Goal: Complete application form

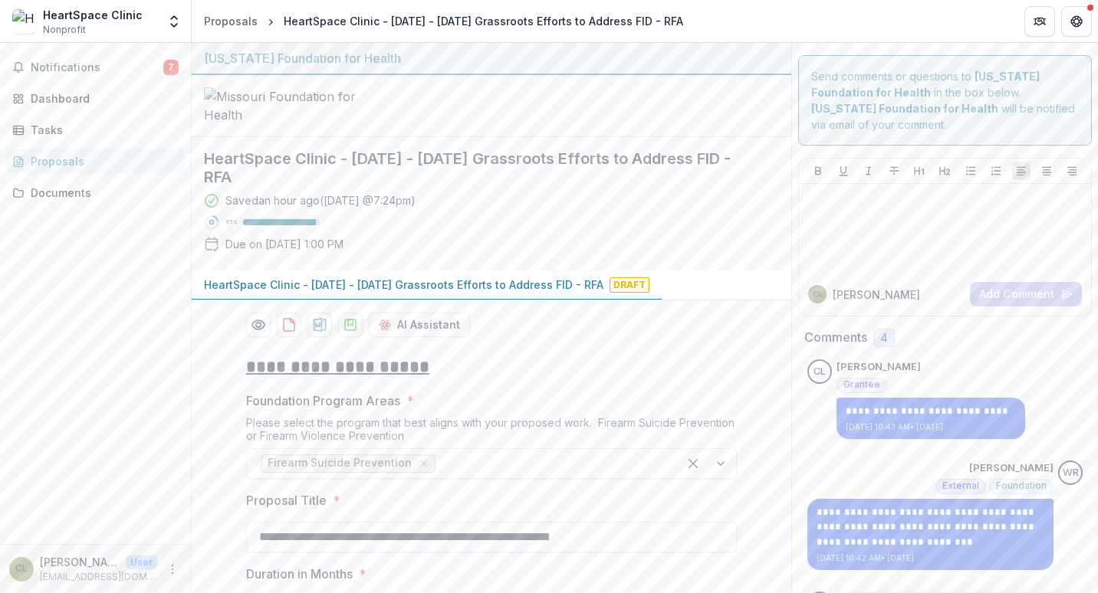
scroll to position [582, 0]
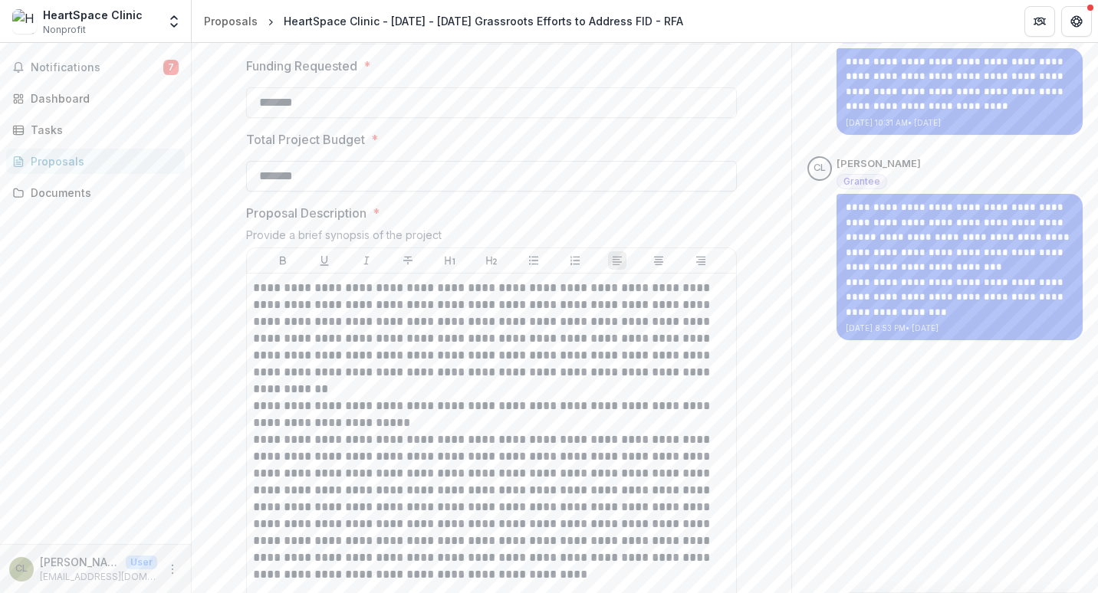
click at [268, 192] on input "*******" at bounding box center [491, 176] width 491 height 31
click at [274, 192] on input "*******" at bounding box center [491, 176] width 491 height 31
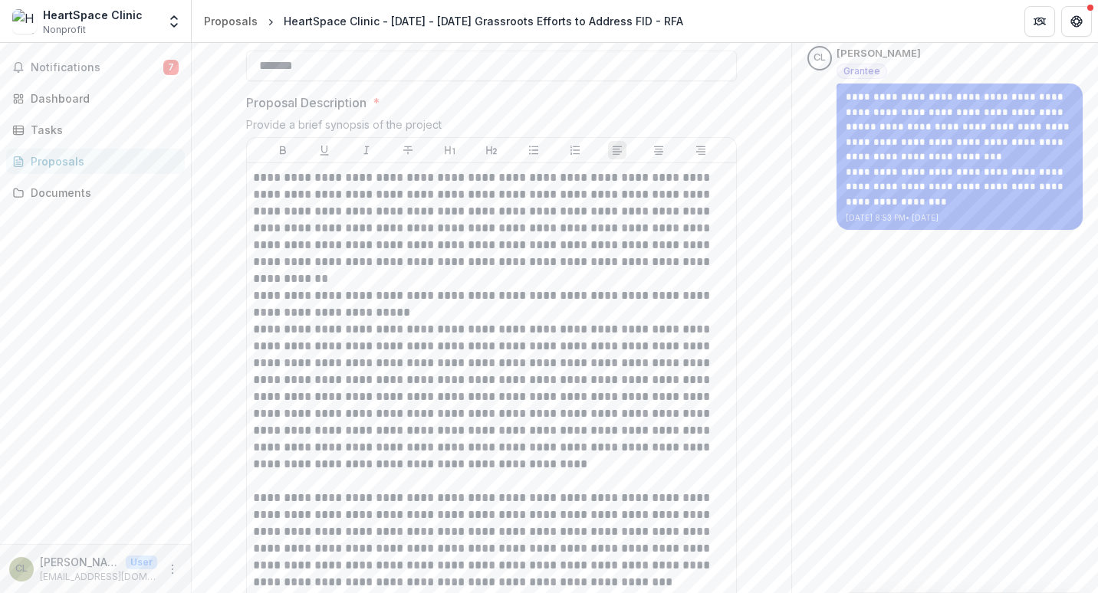
scroll to position [735, 0]
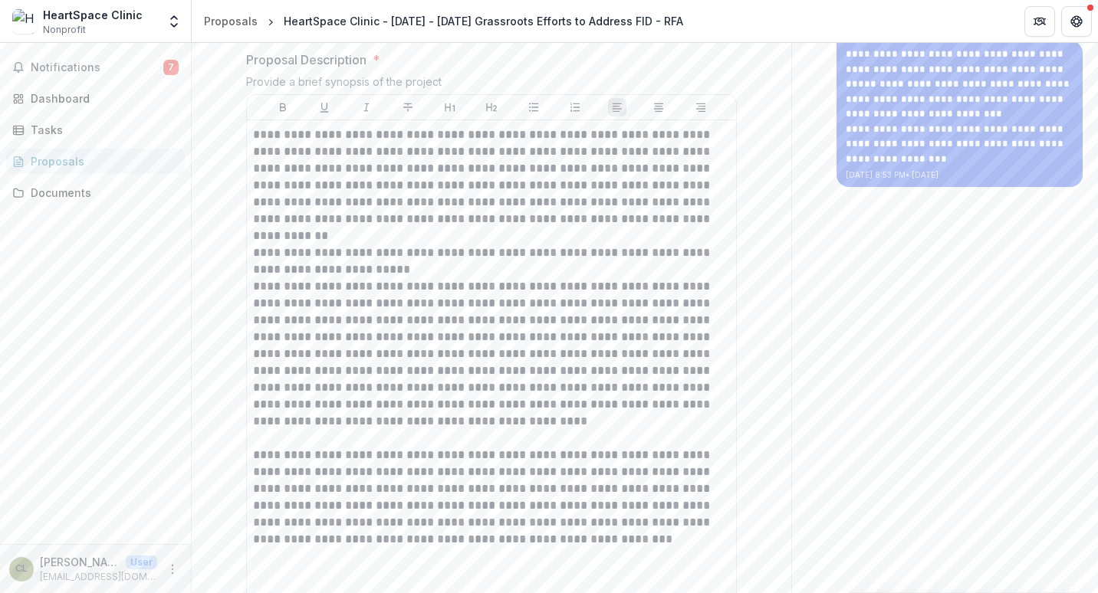
type input "*******"
click at [678, 304] on div "**********" at bounding box center [491, 362] width 477 height 472
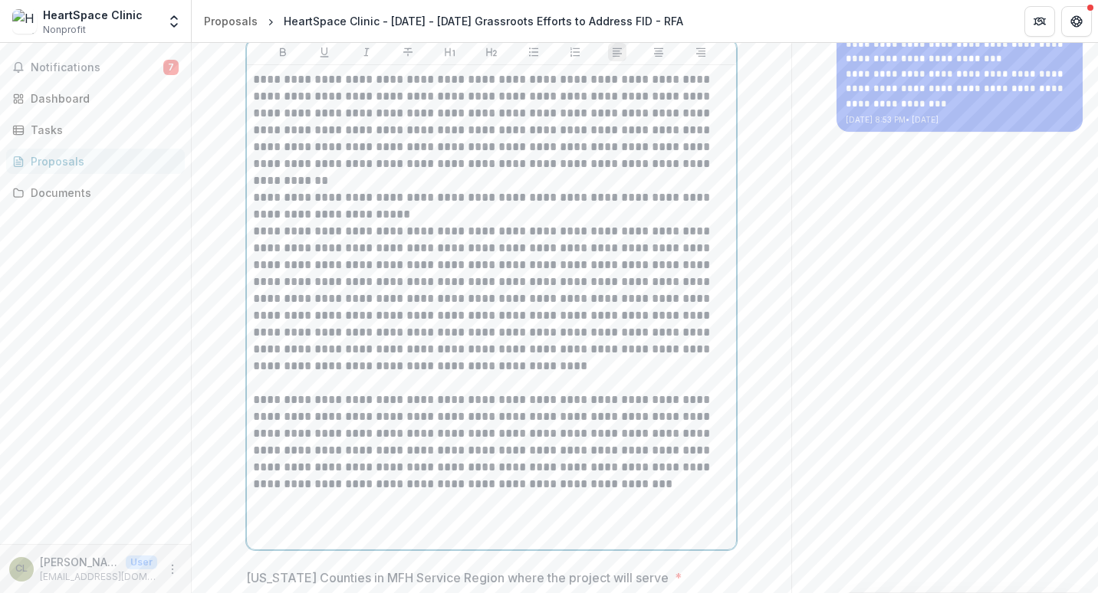
click at [678, 206] on p "**********" at bounding box center [491, 138] width 477 height 135
click at [442, 346] on p "**********" at bounding box center [491, 299] width 477 height 152
click at [711, 375] on p "**********" at bounding box center [491, 299] width 477 height 152
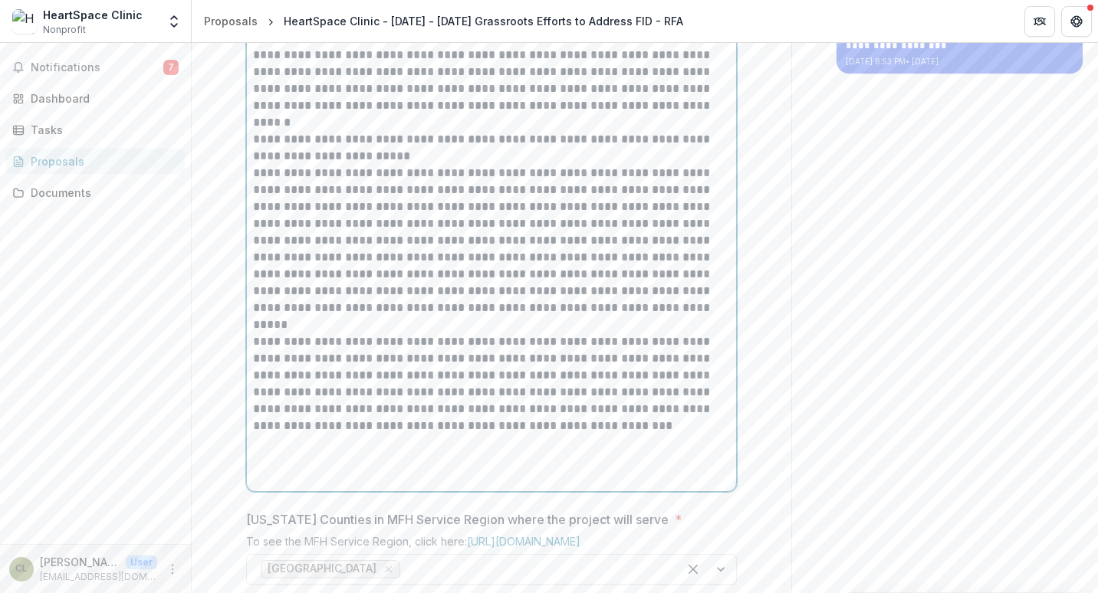
scroll to position [867, 0]
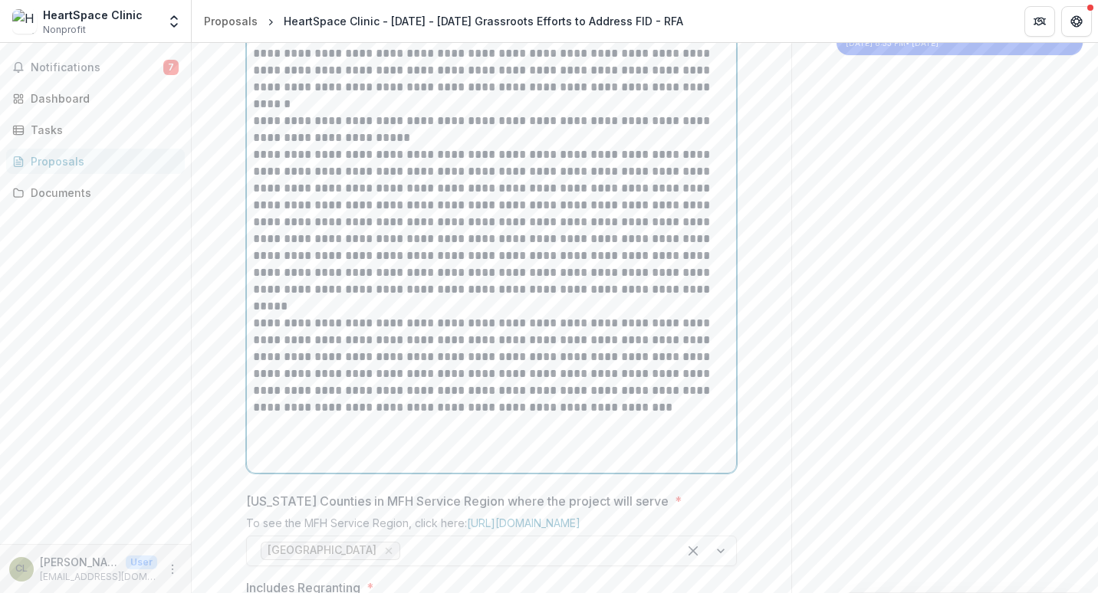
click at [593, 298] on p "**********" at bounding box center [491, 222] width 477 height 152
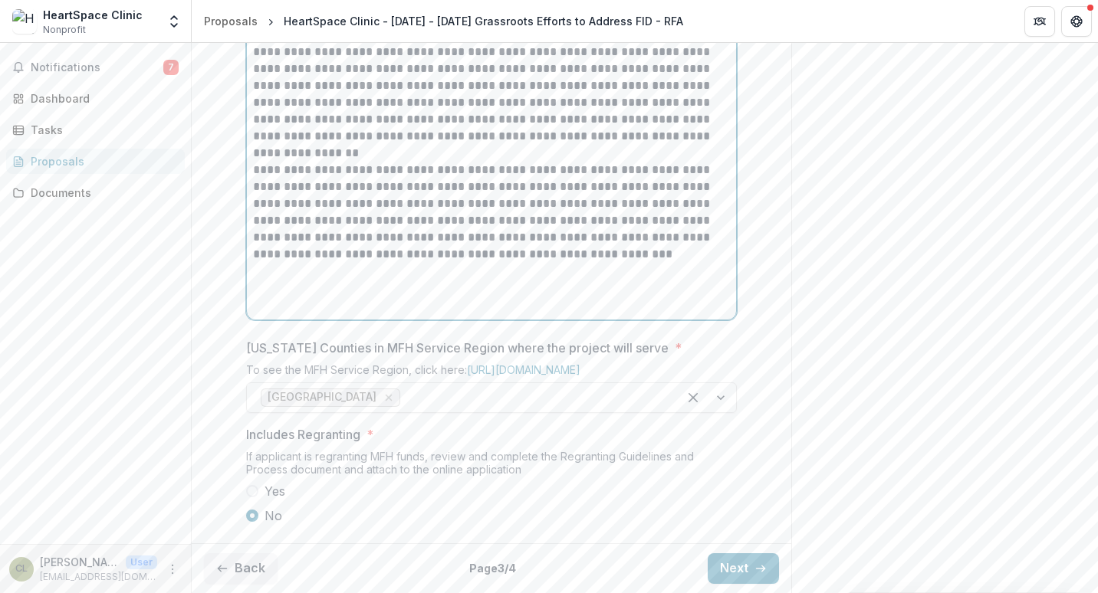
scroll to position [1135, 0]
click at [241, 573] on button "Back" at bounding box center [241, 568] width 74 height 31
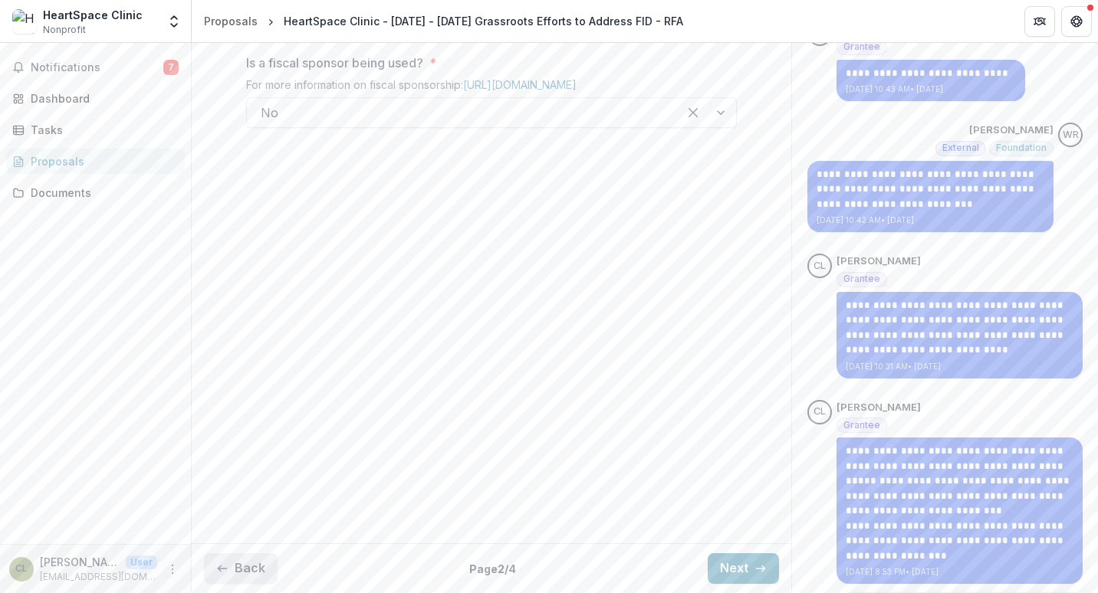
scroll to position [338, 0]
click at [240, 565] on button "Back" at bounding box center [241, 568] width 74 height 31
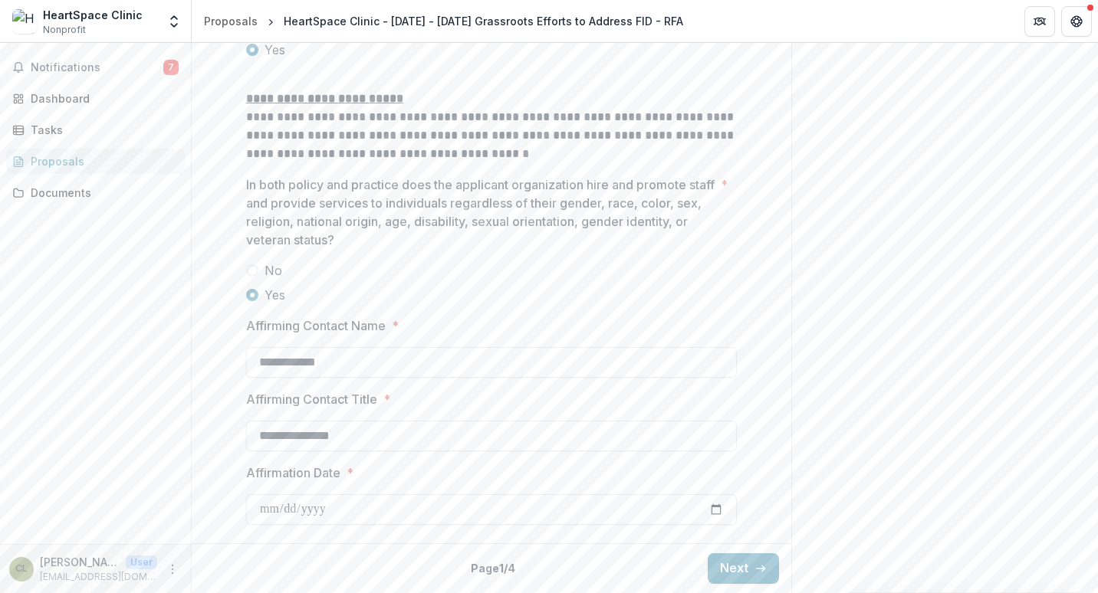
scroll to position [2615, 0]
click at [730, 561] on button "Next" at bounding box center [743, 568] width 71 height 31
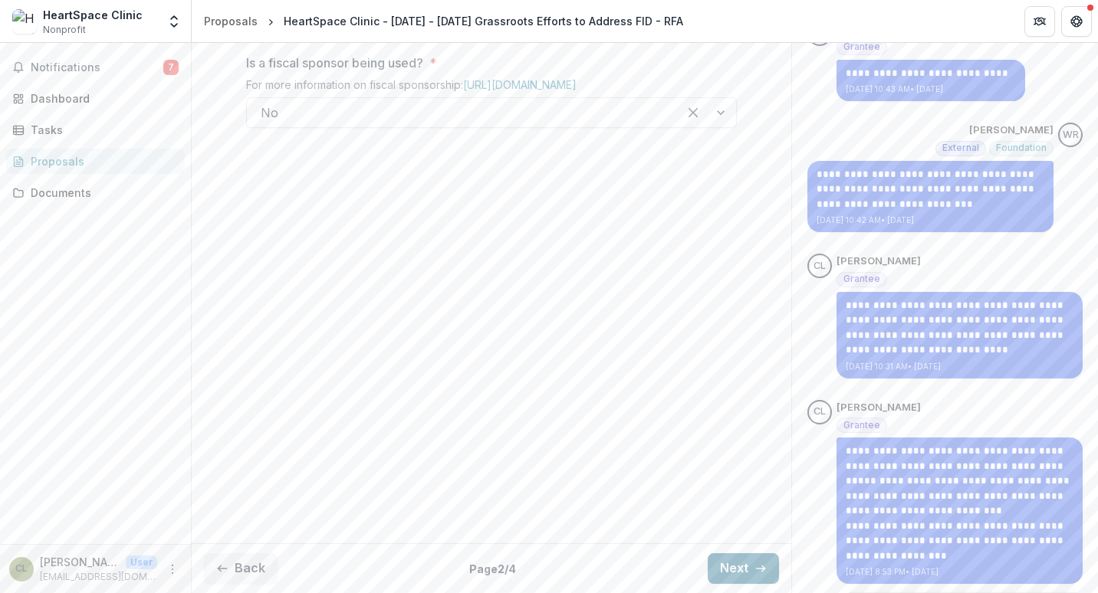
click at [722, 568] on button "Next" at bounding box center [743, 568] width 71 height 31
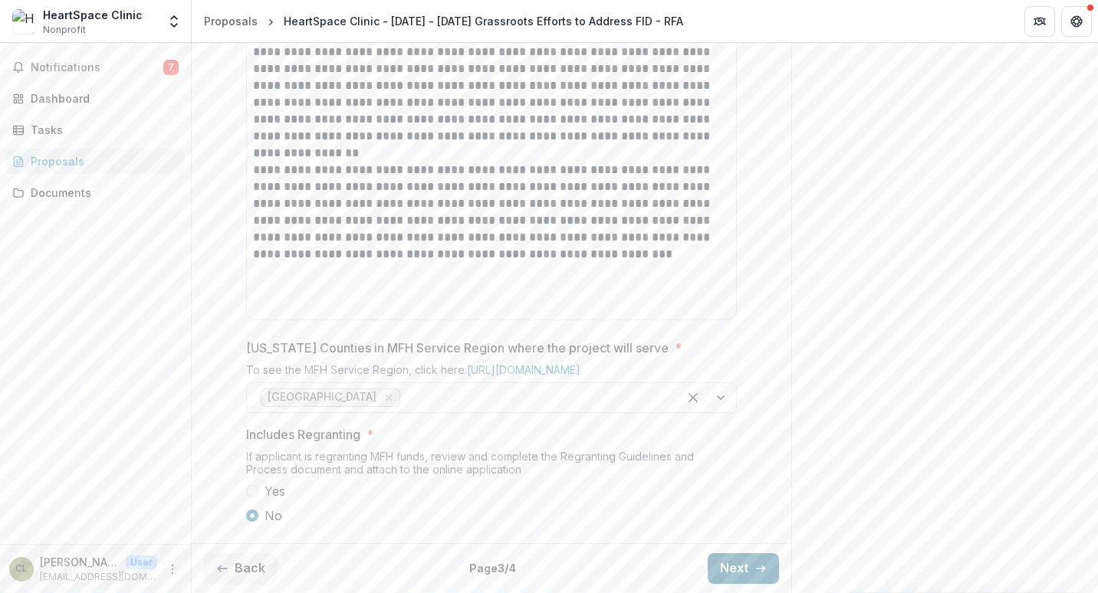
click at [722, 568] on button "Next" at bounding box center [743, 568] width 71 height 31
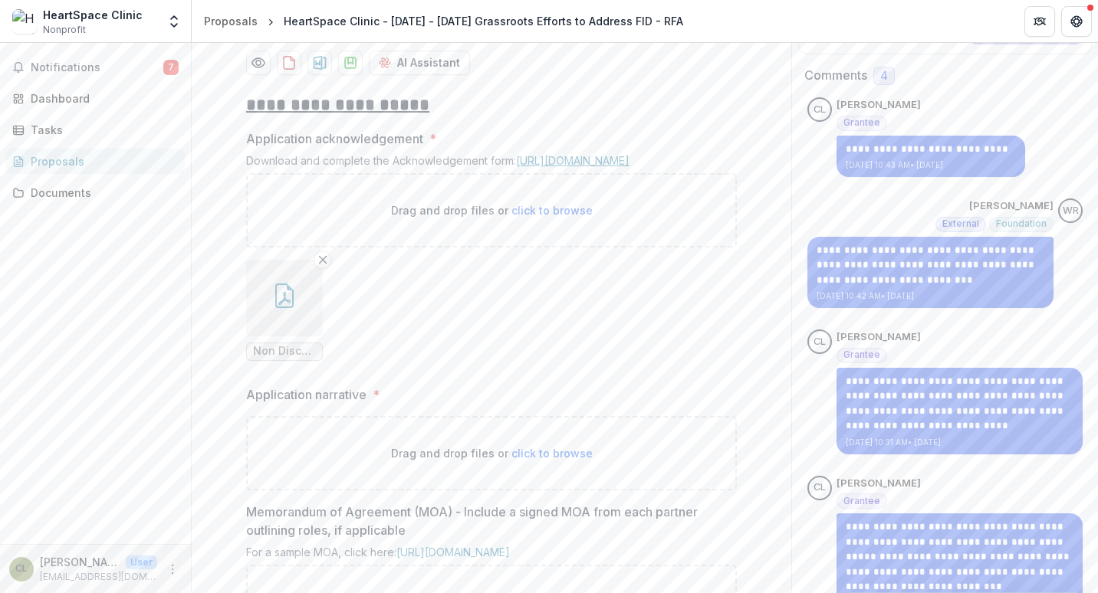
scroll to position [307, 0]
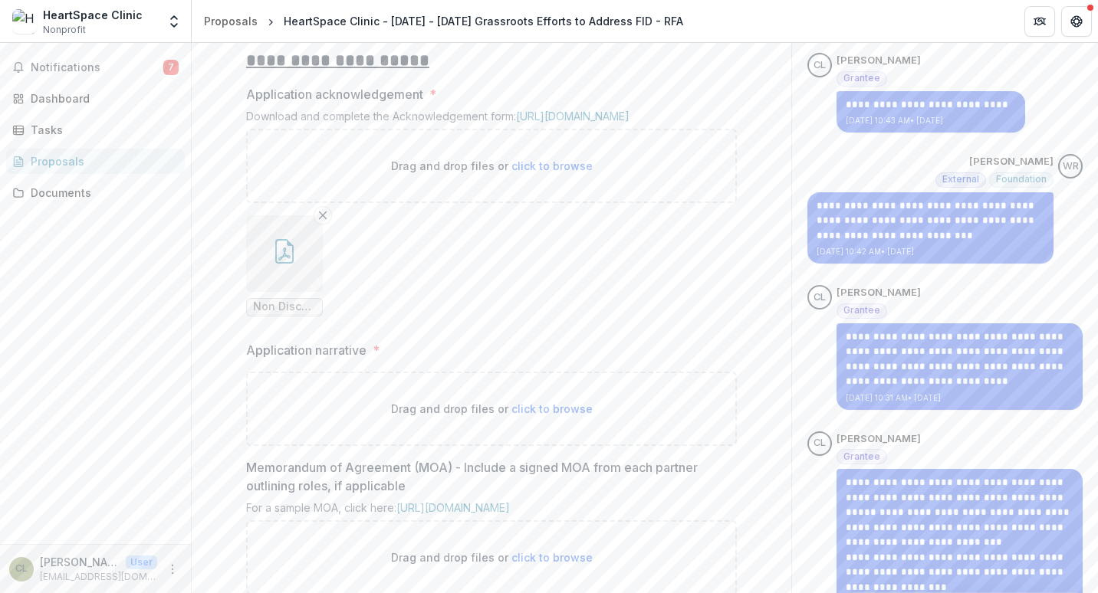
click at [290, 264] on icon "button" at bounding box center [284, 251] width 18 height 25
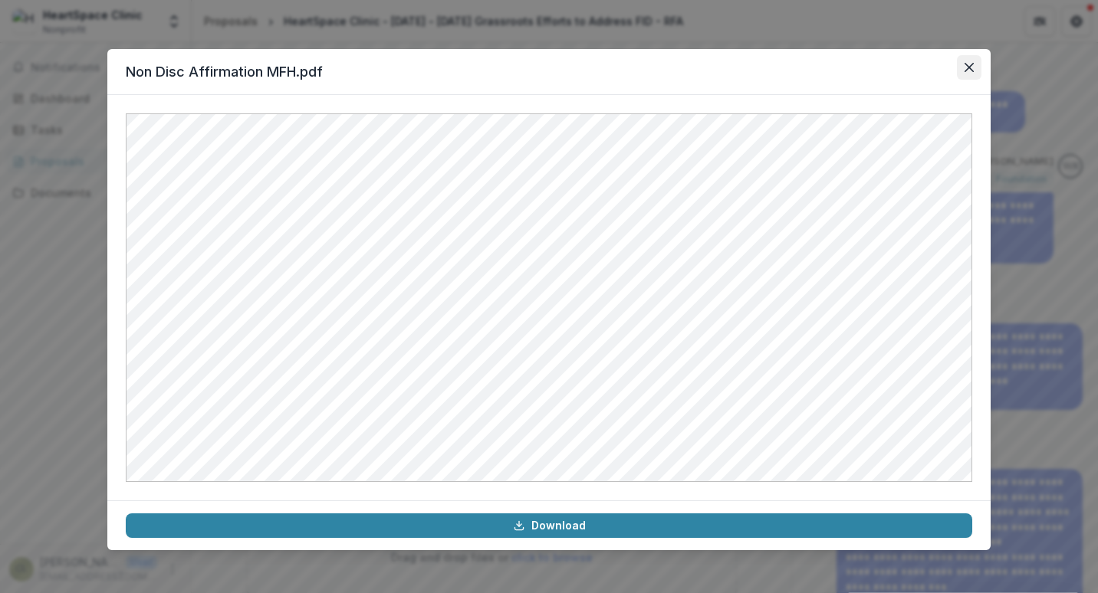
click at [963, 71] on button "Close" at bounding box center [969, 67] width 25 height 25
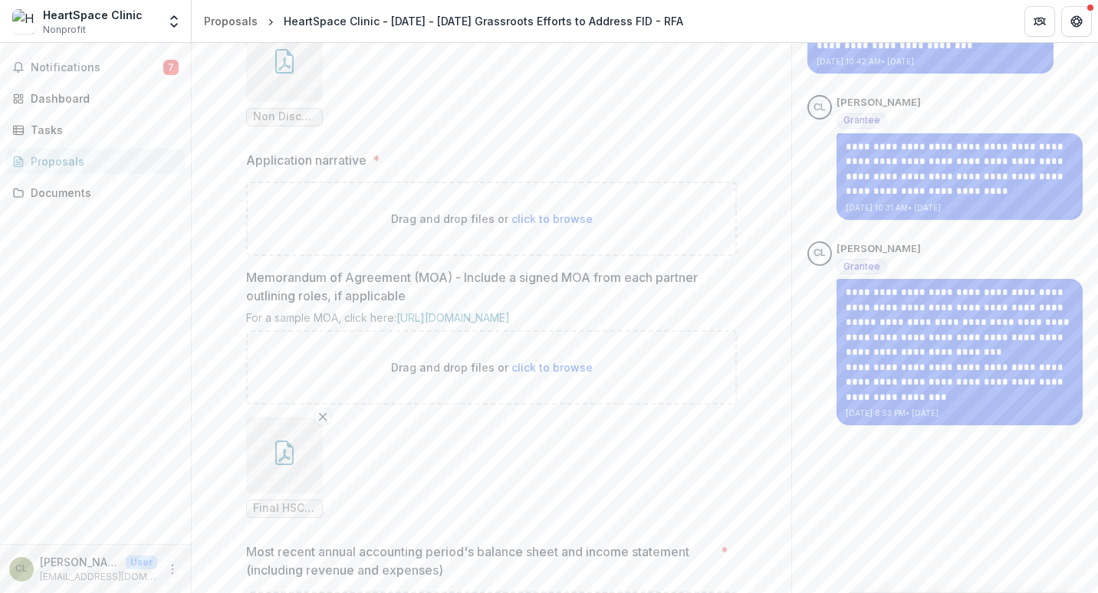
scroll to position [537, 0]
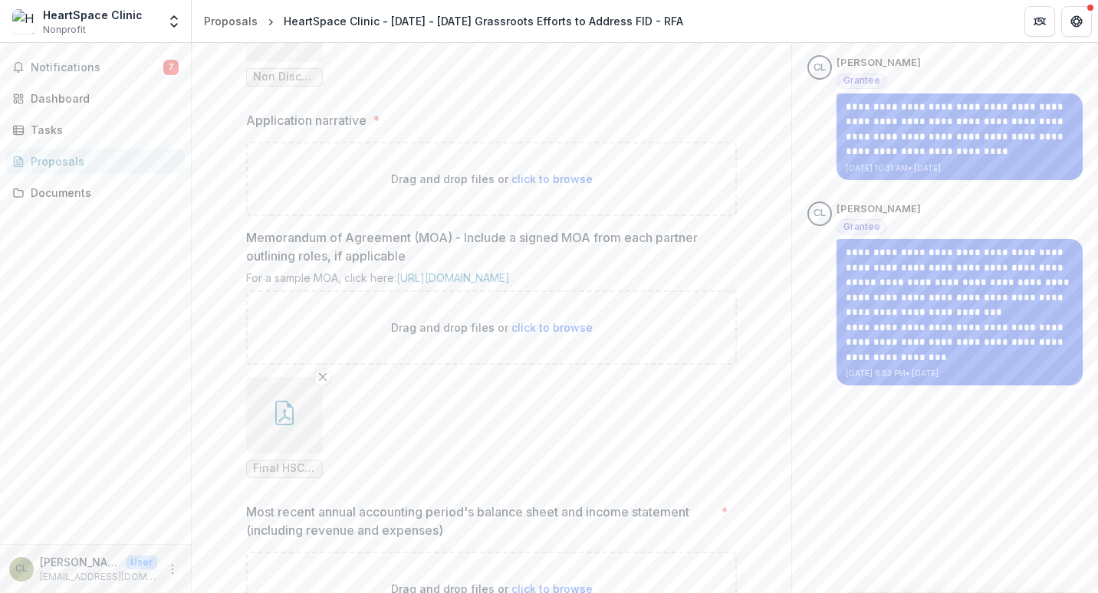
click at [539, 186] on span "click to browse" at bounding box center [551, 178] width 81 height 13
click at [538, 186] on span "click to browse" at bounding box center [551, 178] width 81 height 13
type input "**********"
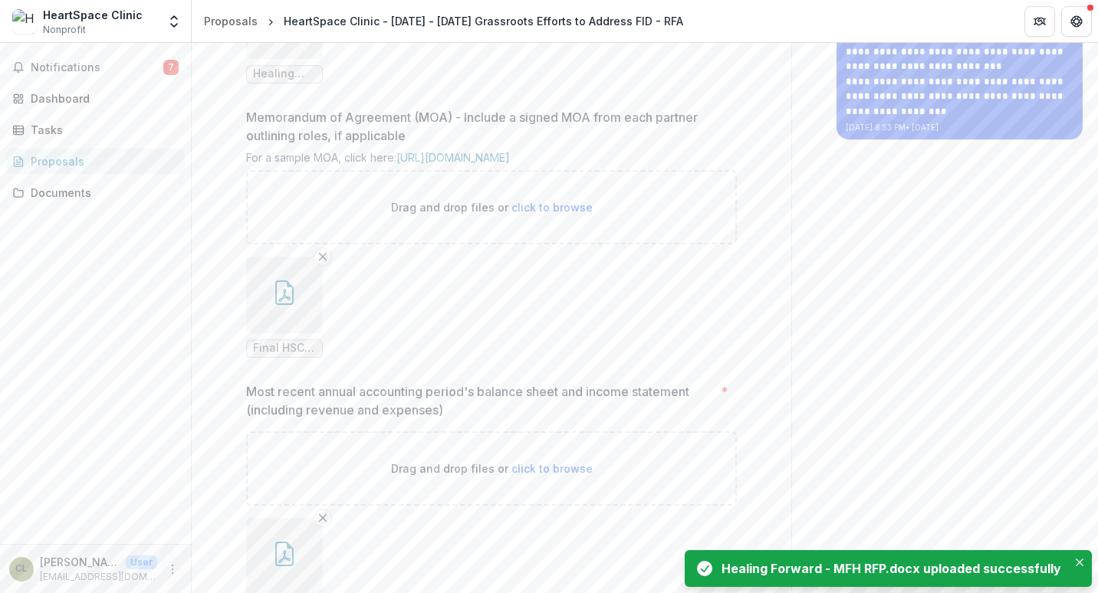
scroll to position [843, 0]
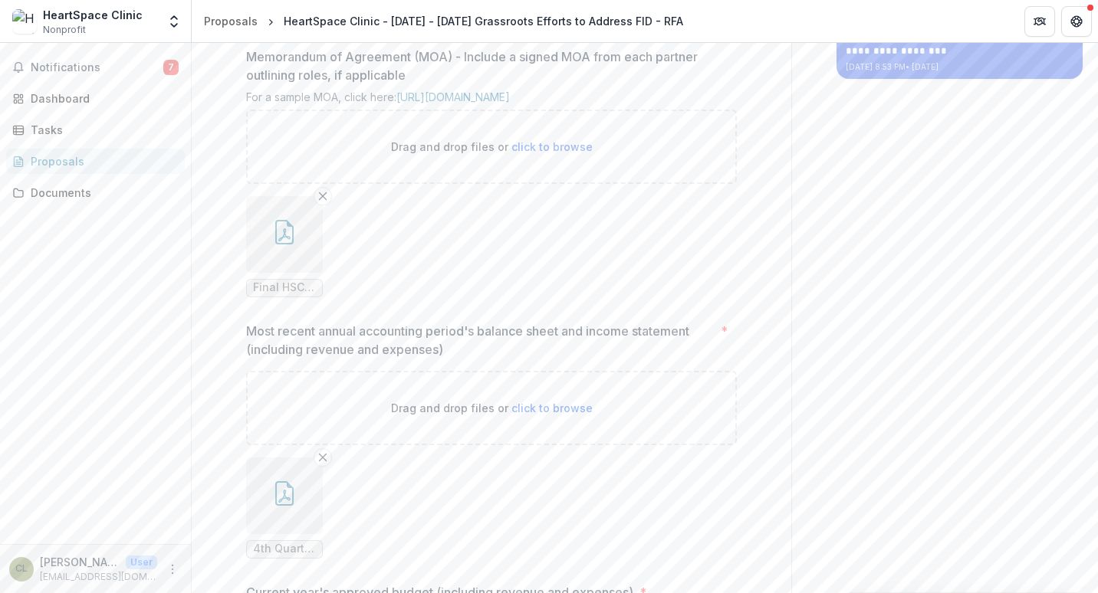
click at [300, 273] on button "button" at bounding box center [284, 234] width 77 height 77
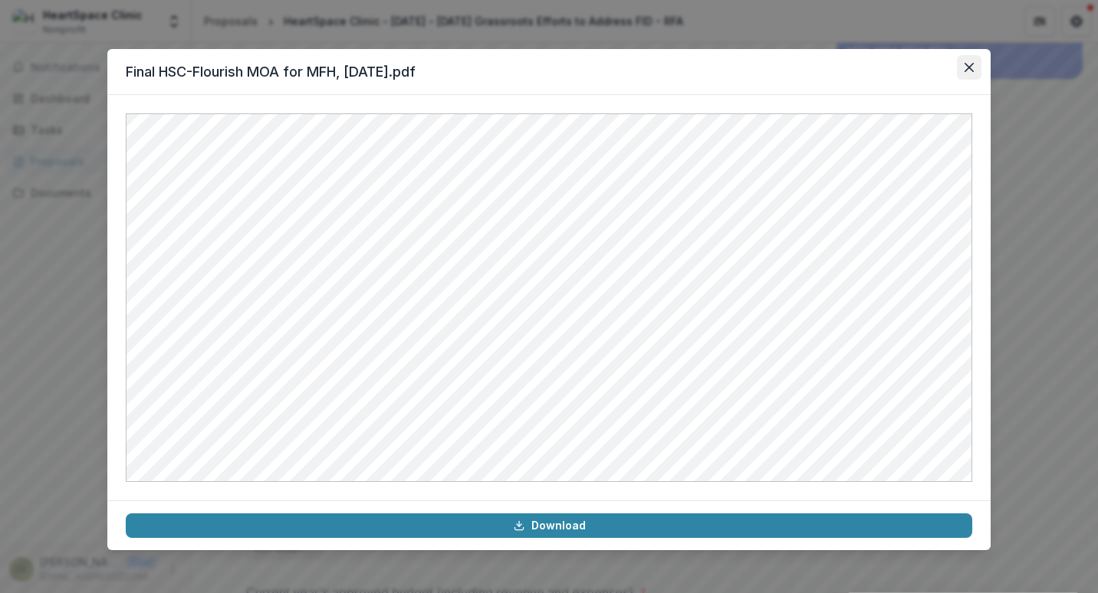
click at [964, 67] on icon "Close" at bounding box center [968, 67] width 9 height 9
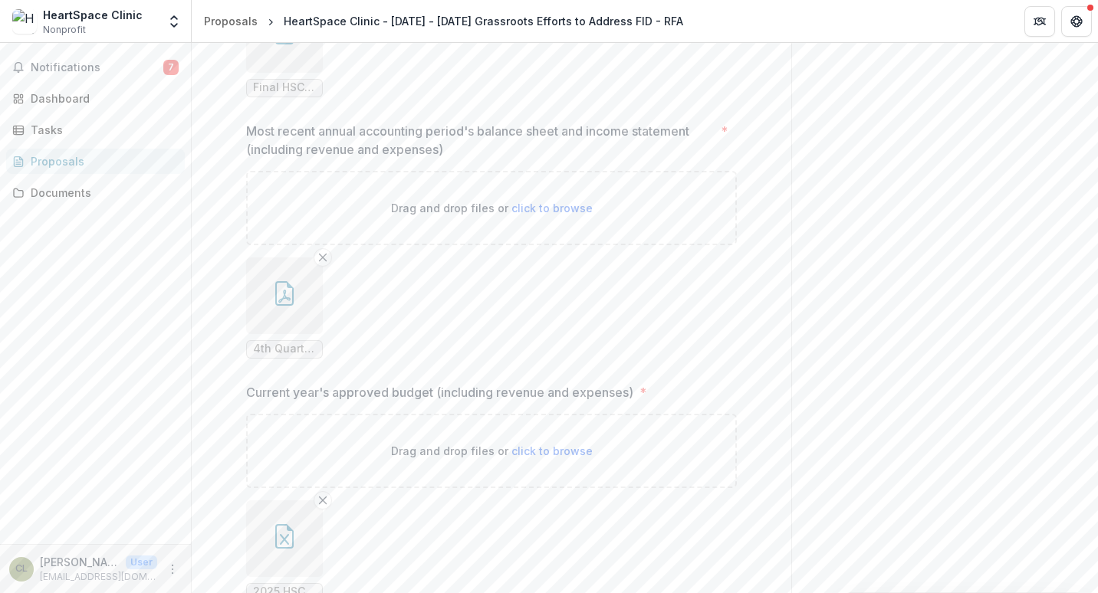
scroll to position [1073, 0]
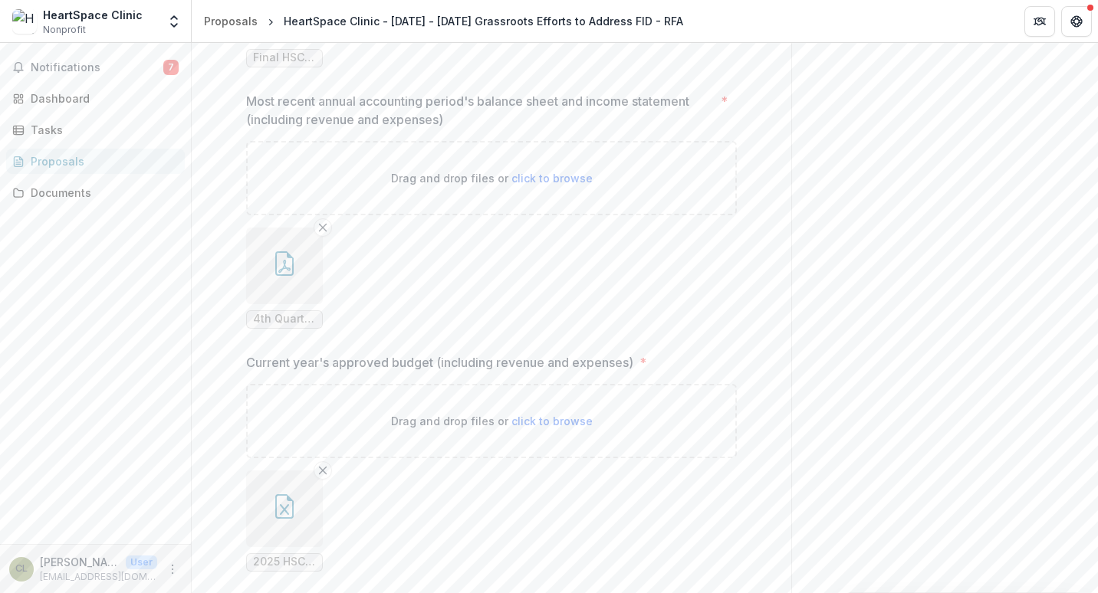
click at [300, 304] on button "button" at bounding box center [284, 266] width 77 height 77
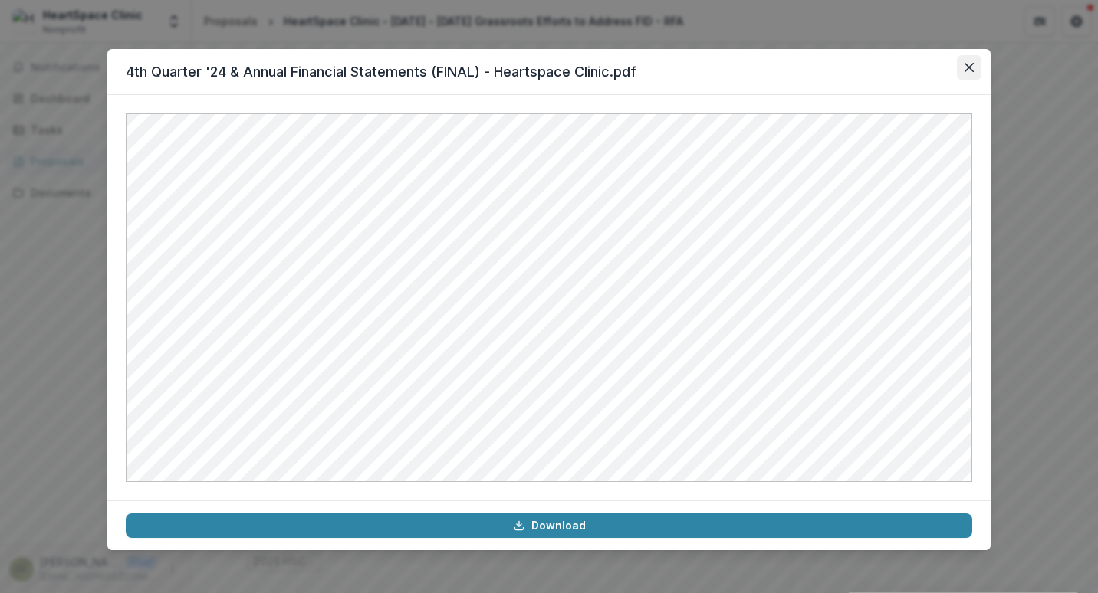
click at [967, 69] on icon "Close" at bounding box center [968, 67] width 9 height 9
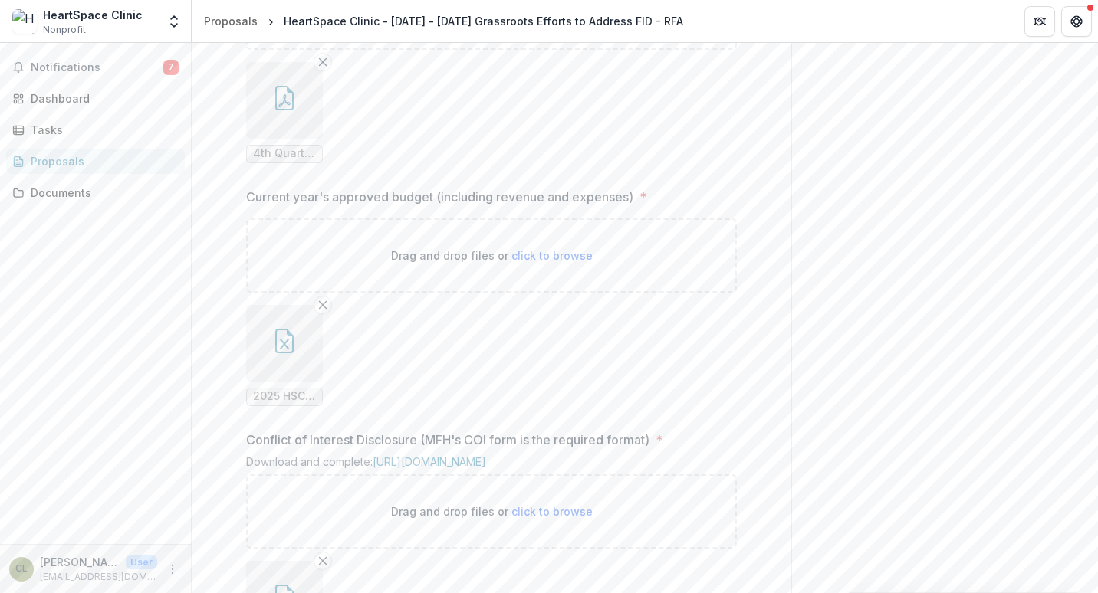
scroll to position [1303, 0]
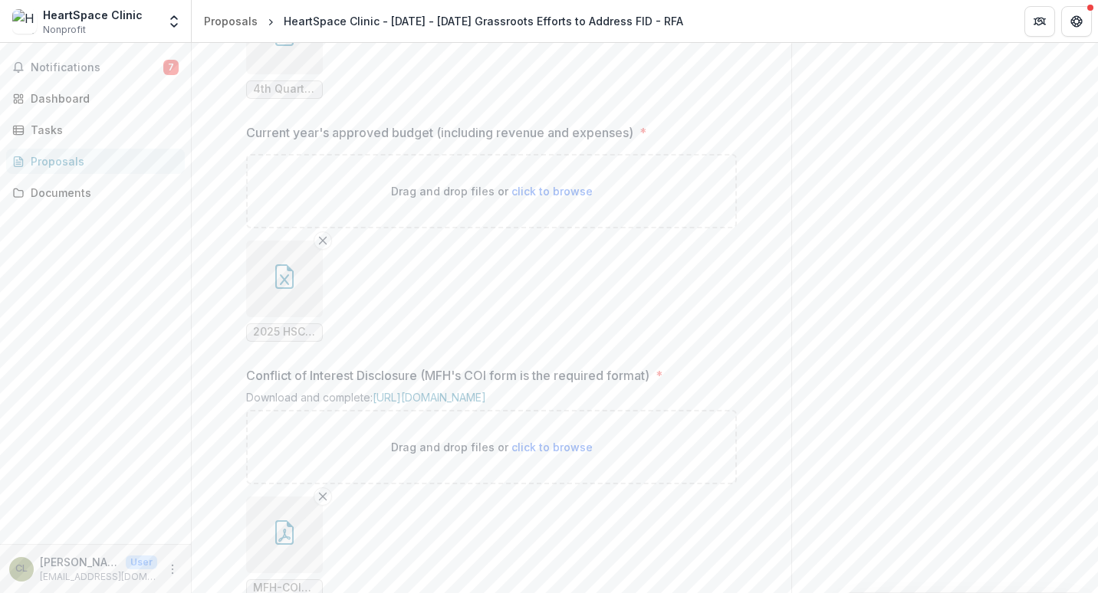
click at [314, 74] on button "button" at bounding box center [284, 36] width 77 height 77
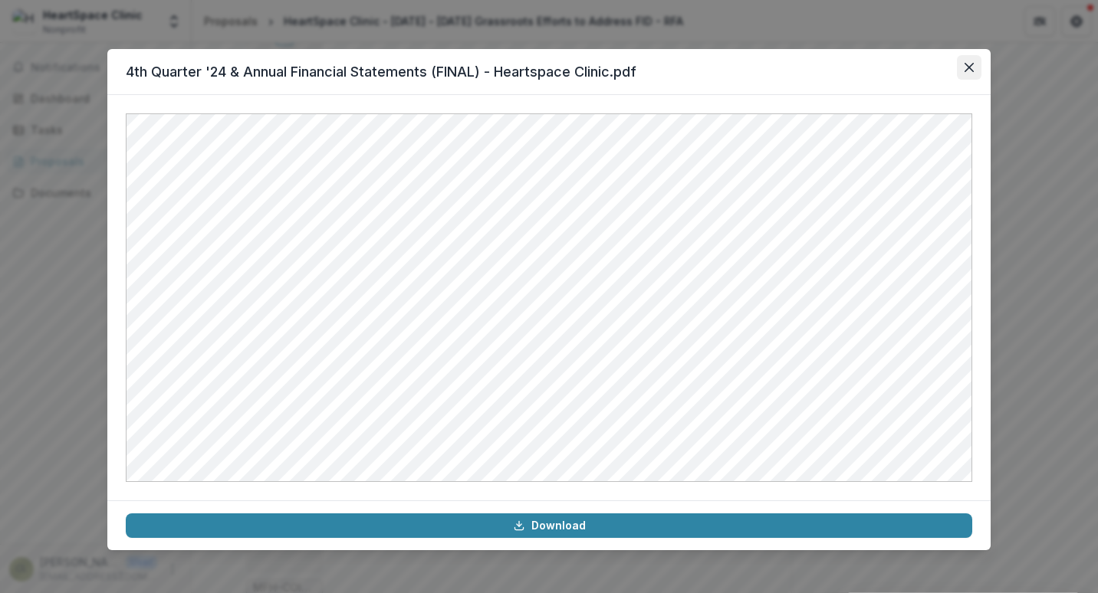
click at [974, 70] on button "Close" at bounding box center [969, 67] width 25 height 25
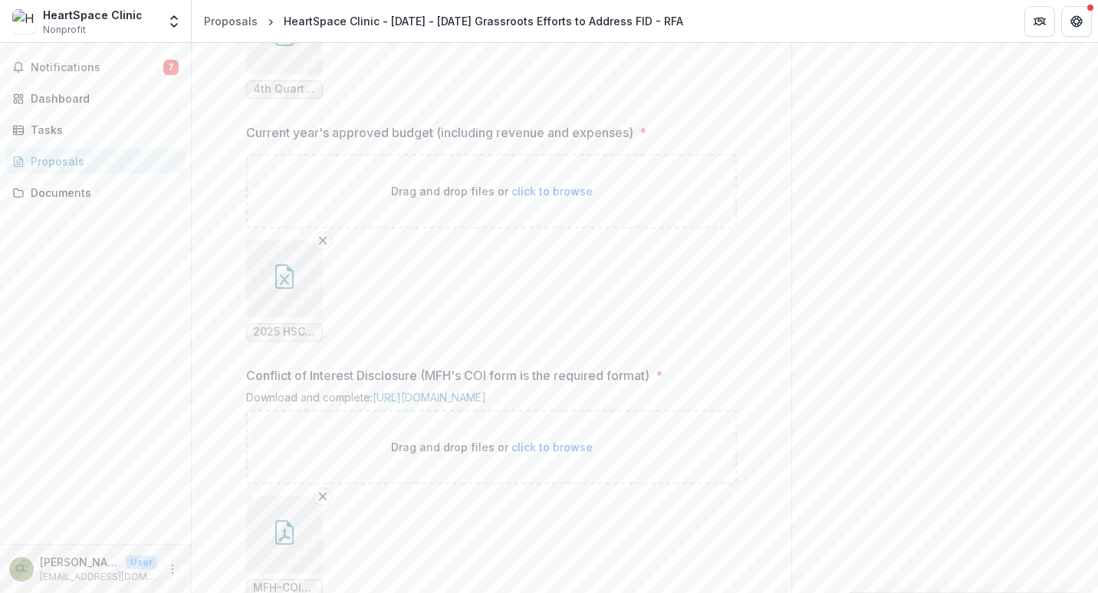
click at [267, 317] on button "button" at bounding box center [284, 279] width 77 height 77
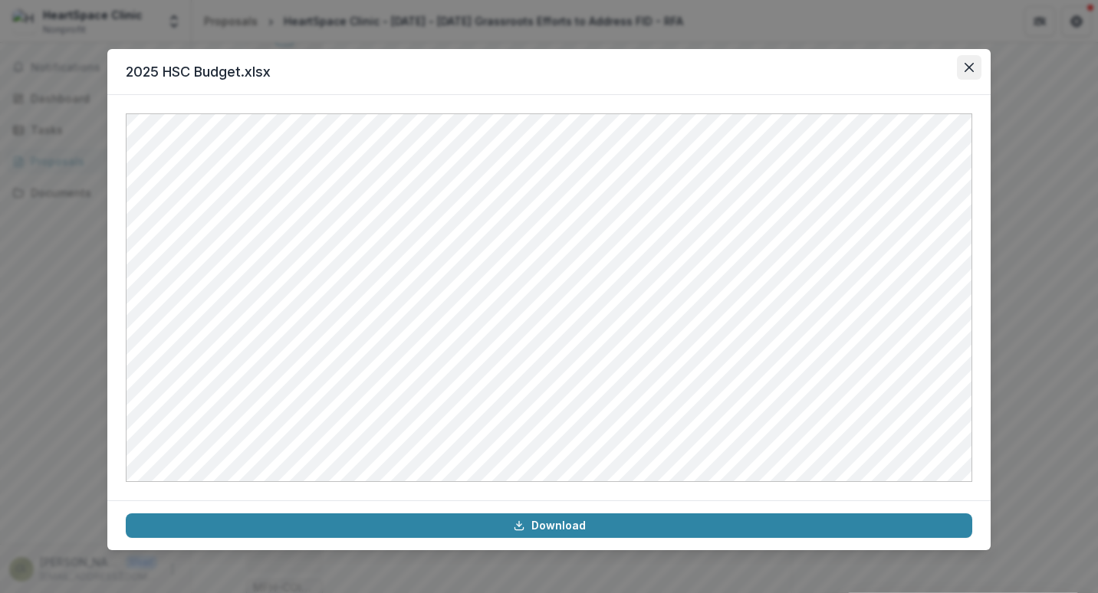
click at [977, 67] on button "Close" at bounding box center [969, 67] width 25 height 25
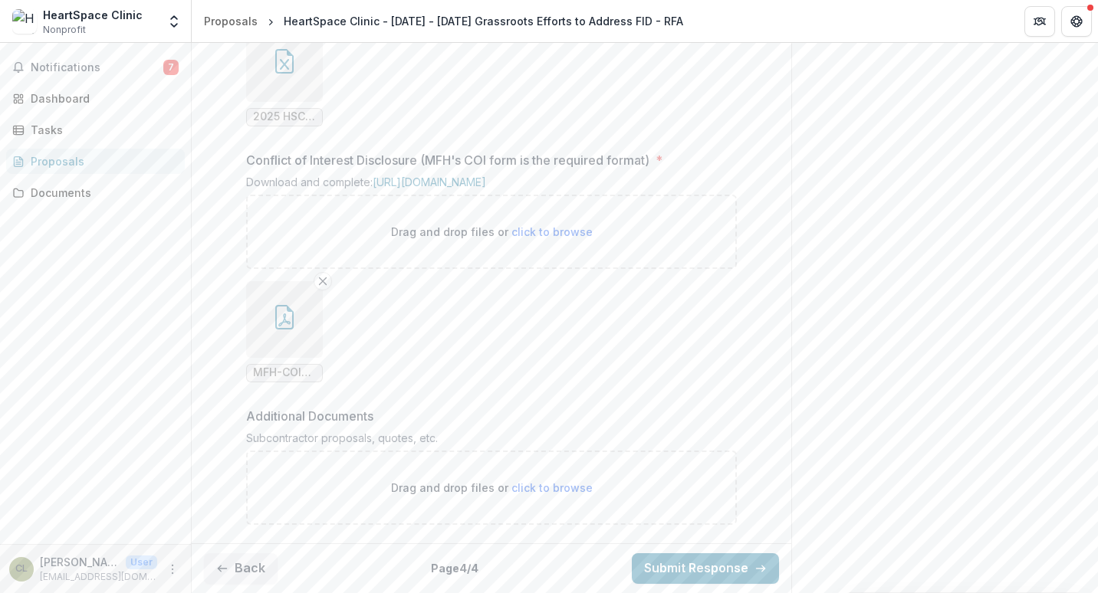
scroll to position [1610, 0]
click at [304, 358] on button "button" at bounding box center [284, 319] width 77 height 77
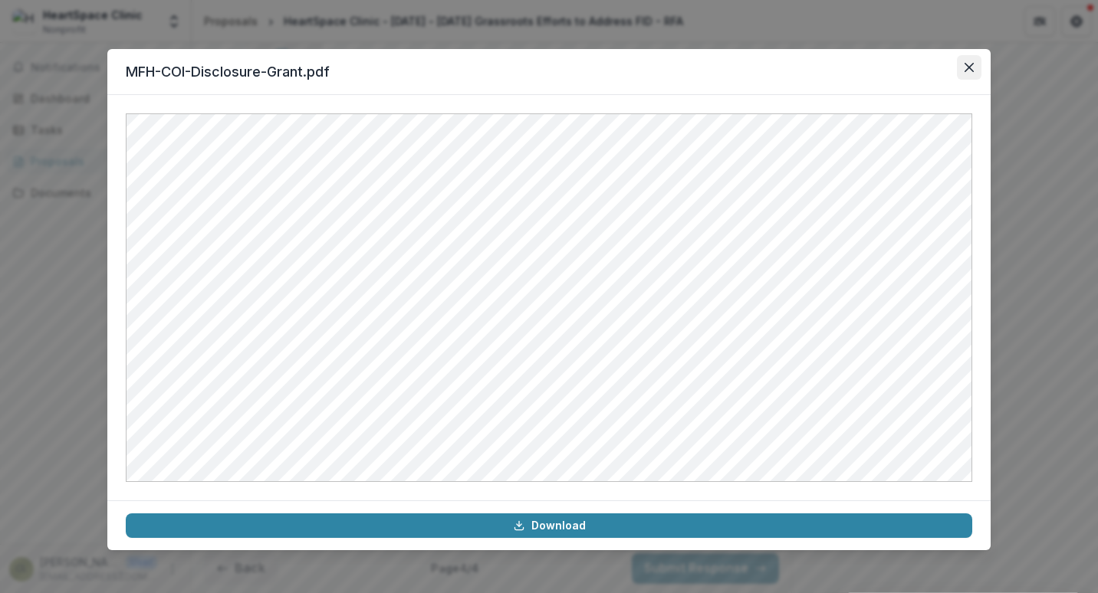
click at [975, 67] on button "Close" at bounding box center [969, 67] width 25 height 25
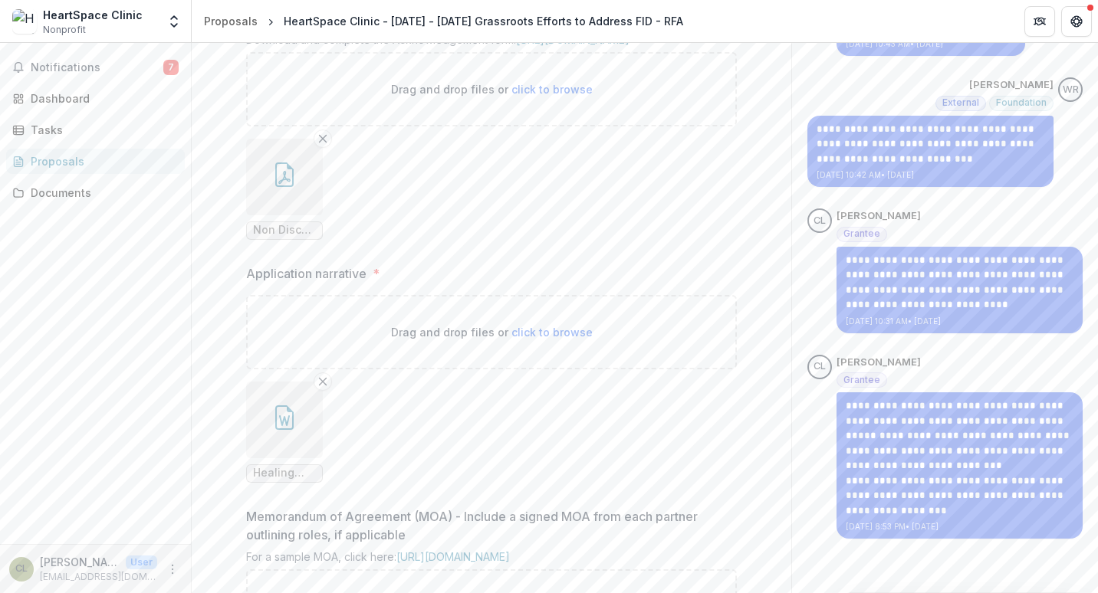
scroll to position [537, 0]
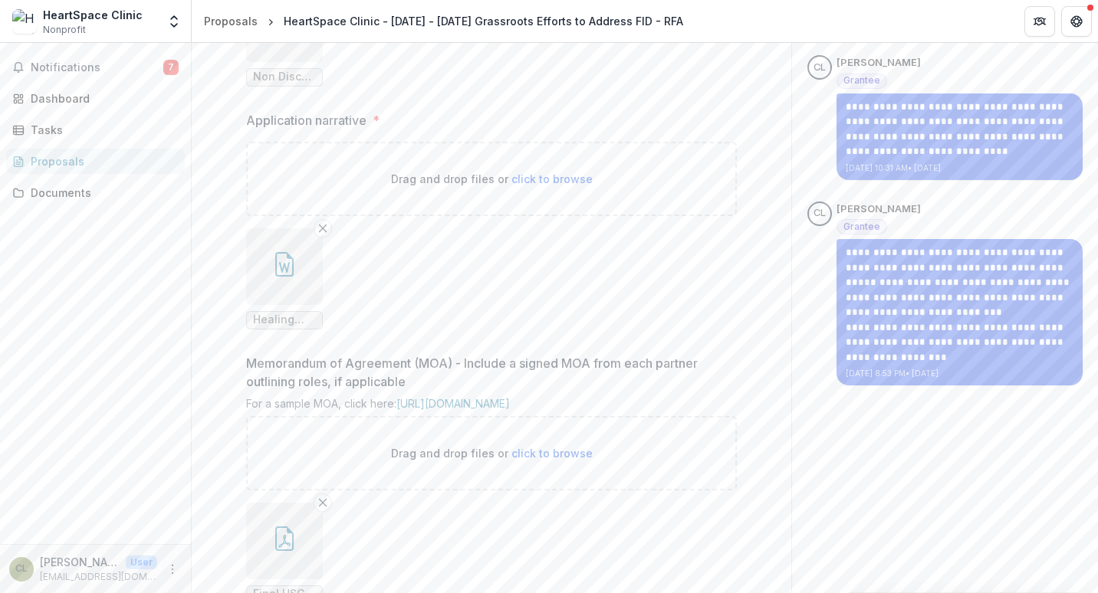
click at [300, 305] on button "button" at bounding box center [284, 266] width 77 height 77
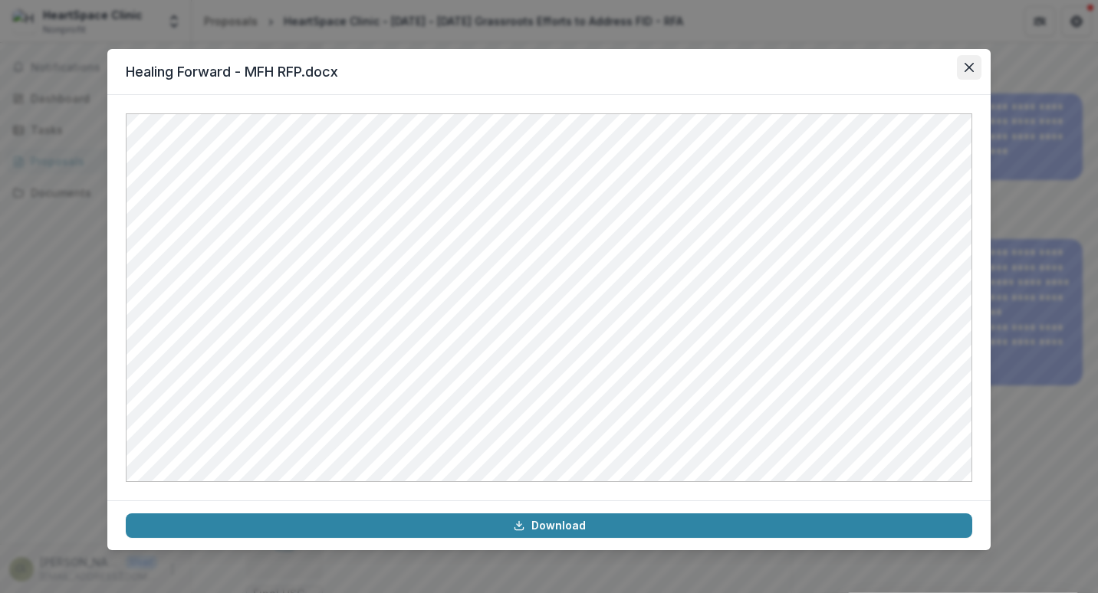
click at [967, 71] on icon "Close" at bounding box center [968, 67] width 9 height 9
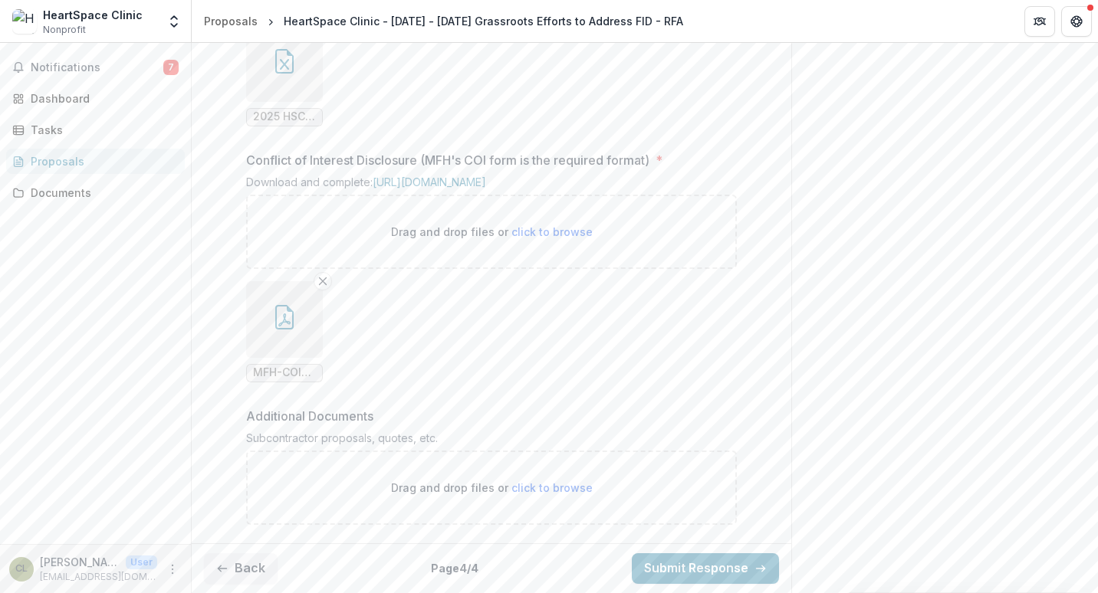
scroll to position [1643, 0]
click at [689, 566] on button "Submit Response" at bounding box center [705, 568] width 147 height 31
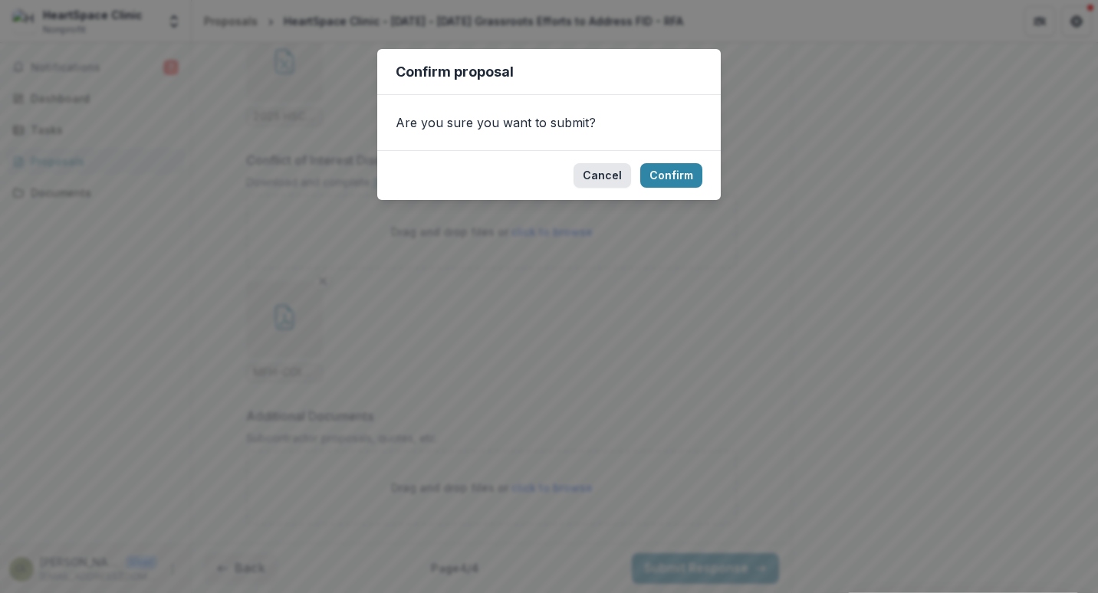
click at [597, 173] on button "Cancel" at bounding box center [601, 175] width 57 height 25
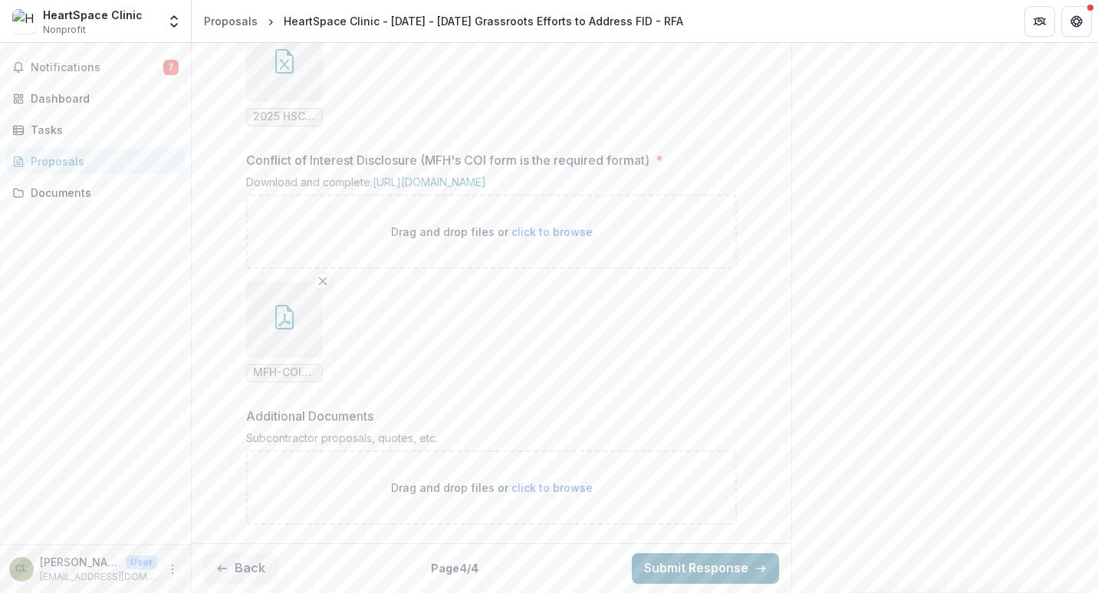
click at [678, 570] on button "Submit Response" at bounding box center [705, 568] width 147 height 31
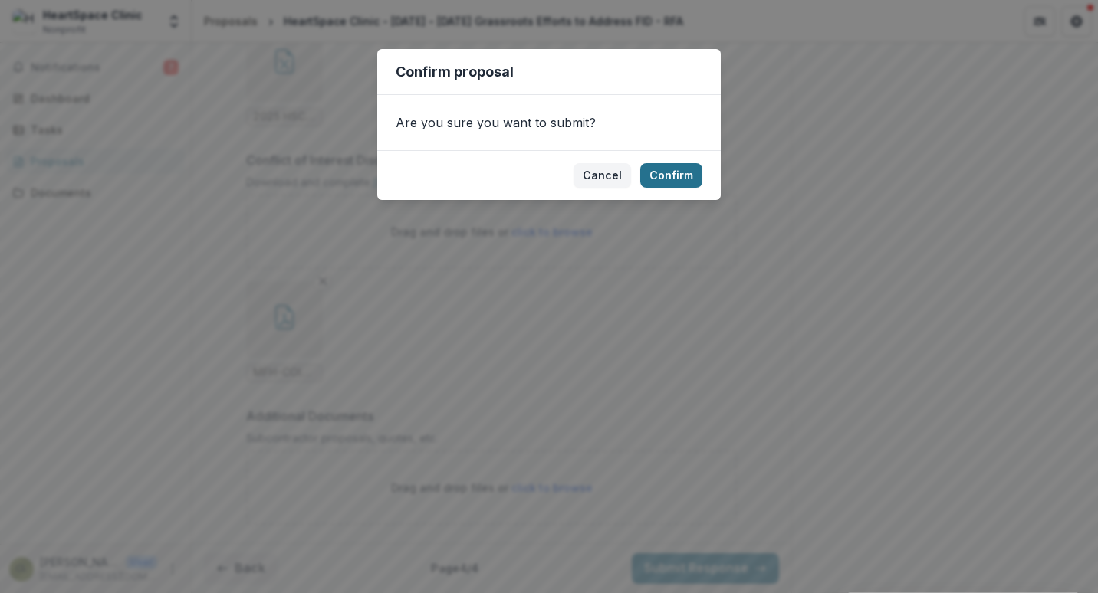
click at [691, 179] on button "Confirm" at bounding box center [671, 175] width 62 height 25
